Goal: Task Accomplishment & Management: Use online tool/utility

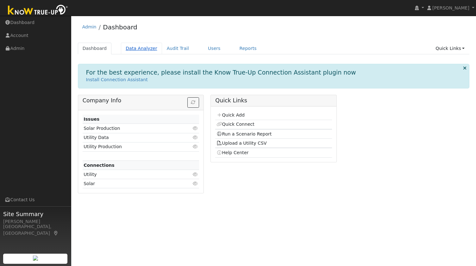
click at [134, 48] on link "Data Analyzer" at bounding box center [141, 49] width 41 height 12
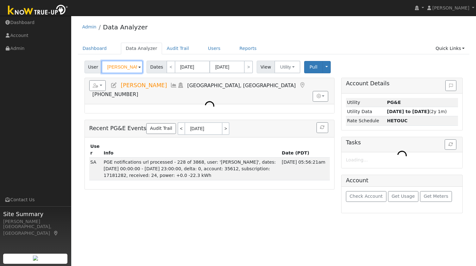
click at [119, 72] on input "[PERSON_NAME]" at bounding box center [122, 67] width 41 height 13
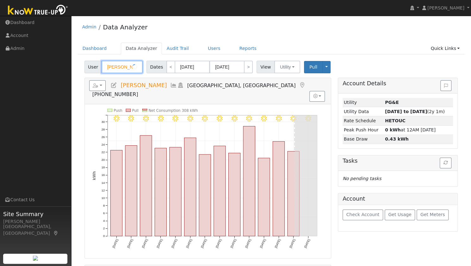
click at [119, 72] on input "[PERSON_NAME]" at bounding box center [122, 67] width 41 height 13
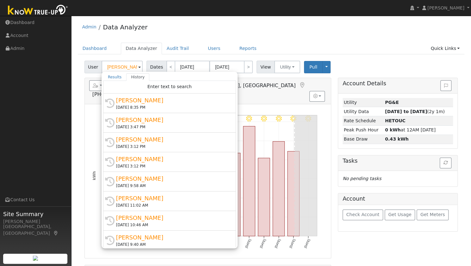
click at [119, 72] on div "Results History "[PERSON_NAME]" not found Enter text to search History [PERSON_…" at bounding box center [170, 160] width 136 height 177
click at [118, 68] on input "[PERSON_NAME]" at bounding box center [122, 67] width 41 height 13
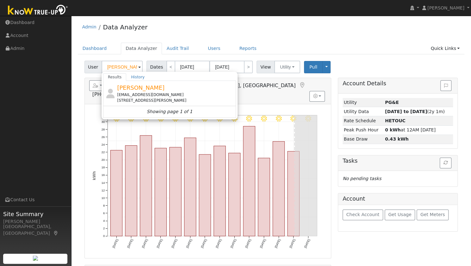
click at [138, 97] on div "[EMAIL_ADDRESS][DOMAIN_NAME]" at bounding box center [175, 95] width 117 height 6
type input "[PERSON_NAME]"
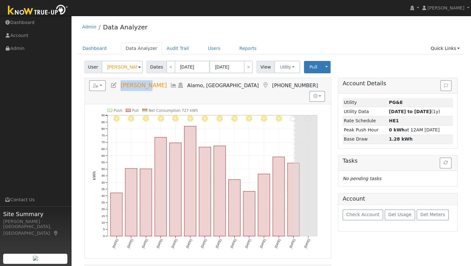
drag, startPoint x: 121, startPoint y: 85, endPoint x: 146, endPoint y: 88, distance: 25.2
click at [146, 88] on h5 "Reports Scenario Health Check Energy Audit Account Timeline User Audit Trail In…" at bounding box center [207, 85] width 237 height 11
copy span "[PERSON_NAME]"
click at [99, 85] on button "button" at bounding box center [97, 85] width 17 height 11
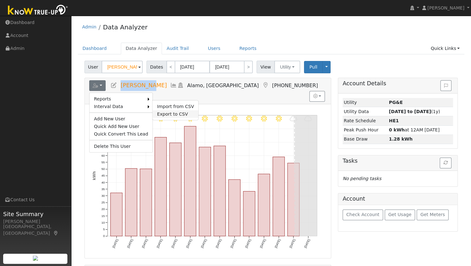
click at [159, 113] on link "Export to CSV" at bounding box center [176, 114] width 46 height 8
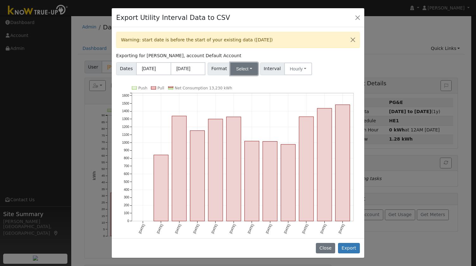
click at [246, 63] on button "Select" at bounding box center [244, 69] width 28 height 13
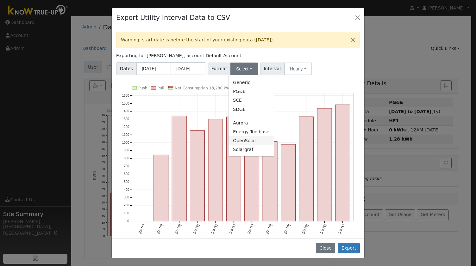
click at [244, 139] on link "OpenSolar" at bounding box center [251, 140] width 45 height 9
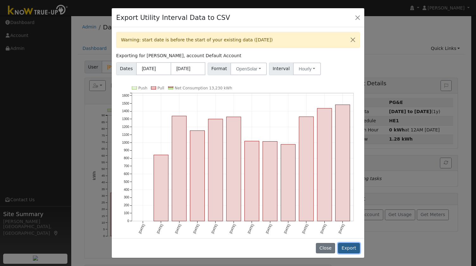
click at [354, 250] on button "Export" at bounding box center [349, 248] width 22 height 11
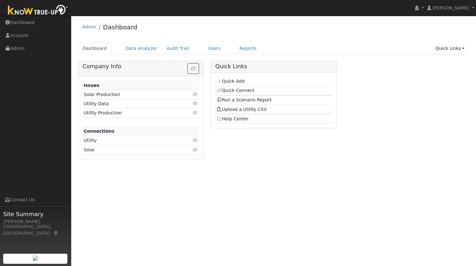
click at [135, 55] on div "Dashboard Data Analyzer Audit Trail Users Reports Quick Links Quick Add Quick C…" at bounding box center [274, 52] width 392 height 18
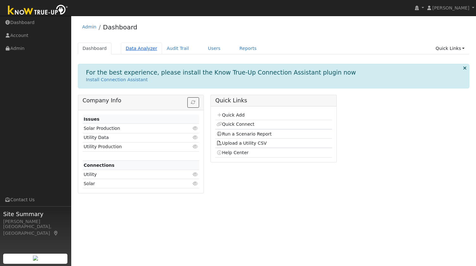
click at [135, 49] on link "Data Analyzer" at bounding box center [141, 49] width 41 height 12
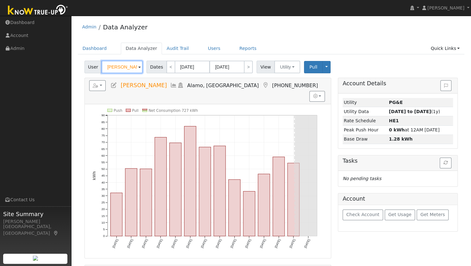
click at [123, 70] on input "Dan Siegel" at bounding box center [122, 67] width 41 height 13
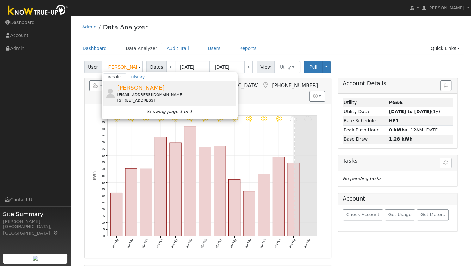
click at [144, 93] on div "jared.bed88@gmail.com" at bounding box center [175, 95] width 117 height 6
type input "[PERSON_NAME]"
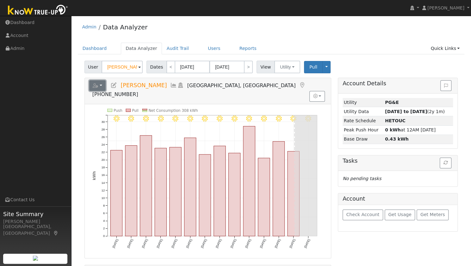
click at [101, 86] on button "button" at bounding box center [97, 85] width 17 height 11
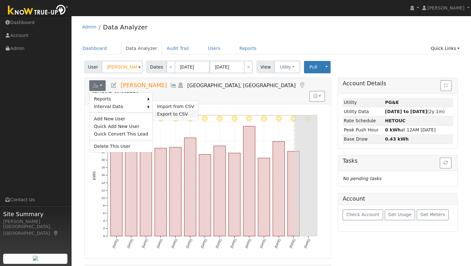
click at [158, 112] on link "Export to CSV" at bounding box center [176, 114] width 46 height 8
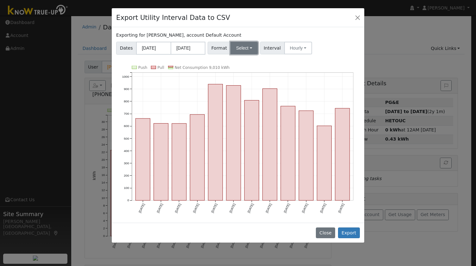
click at [242, 53] on button "Select" at bounding box center [244, 48] width 28 height 13
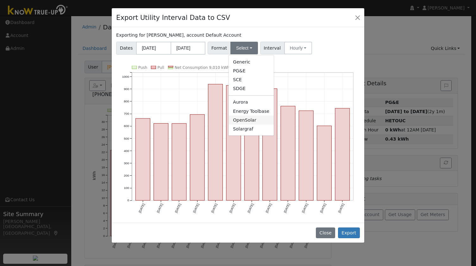
click at [237, 118] on link "OpenSolar" at bounding box center [251, 120] width 45 height 9
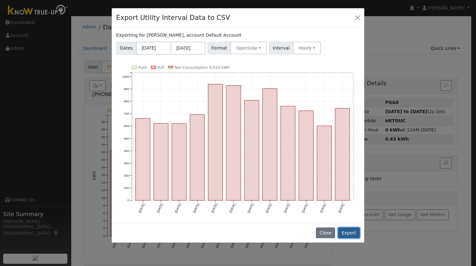
click at [345, 228] on button "Export" at bounding box center [349, 233] width 22 height 11
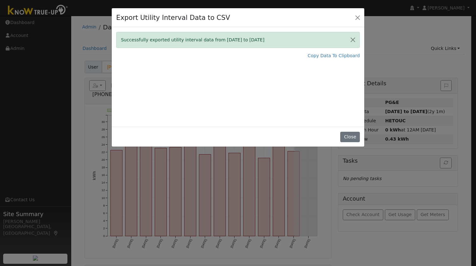
click at [145, 86] on div "Successfully exported utility interval data from 08/01/24 to 07/31/25 Copy Data…" at bounding box center [238, 77] width 253 height 100
